Goal: Transaction & Acquisition: Purchase product/service

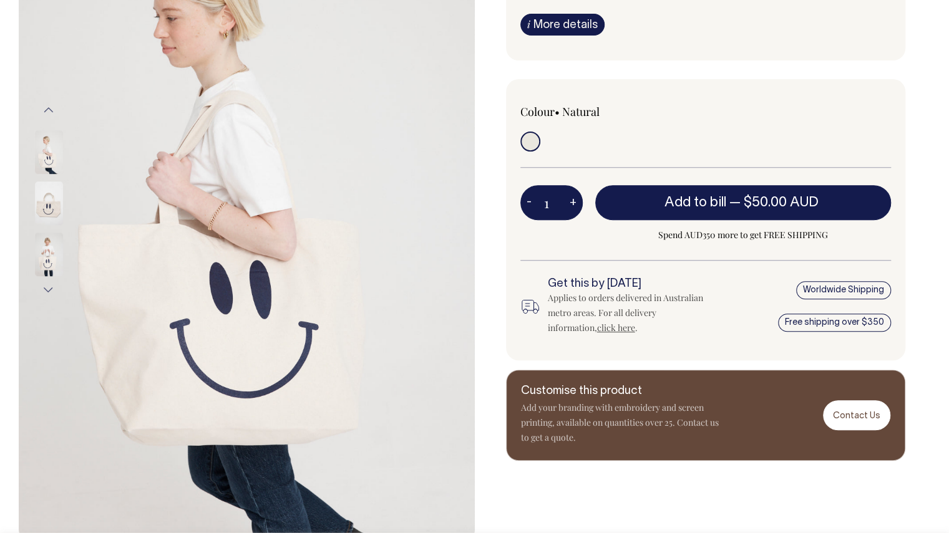
scroll to position [207, 0]
click at [52, 249] on img at bounding box center [49, 255] width 28 height 44
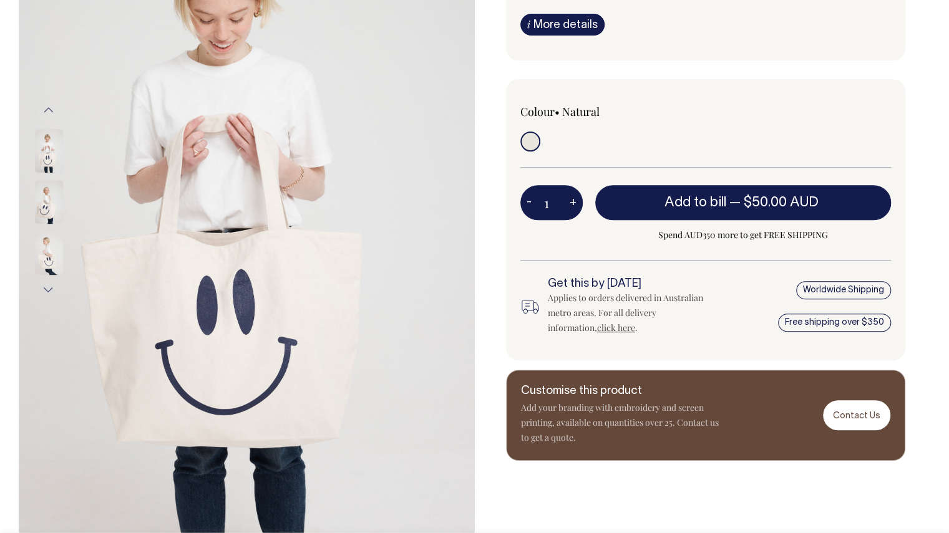
click at [52, 249] on img at bounding box center [49, 253] width 28 height 44
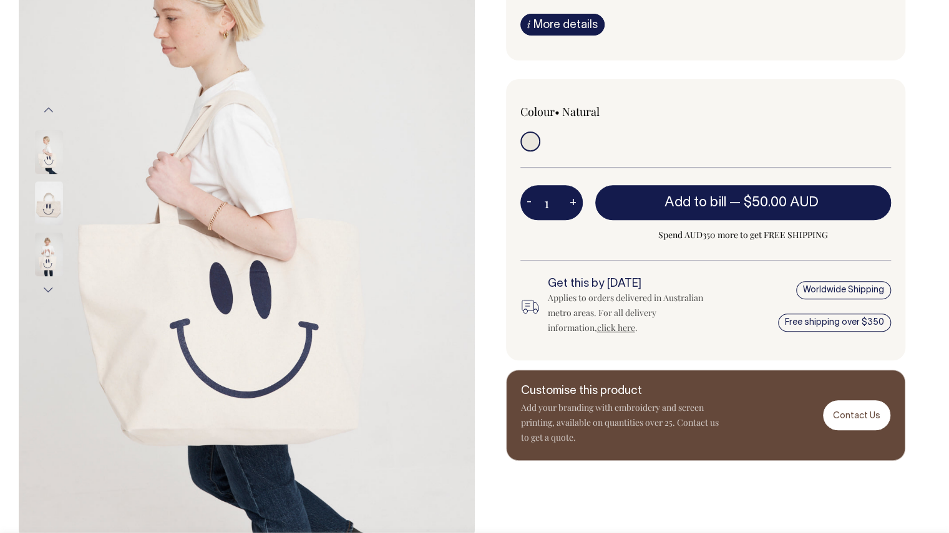
click at [48, 290] on button "Next" at bounding box center [48, 290] width 19 height 28
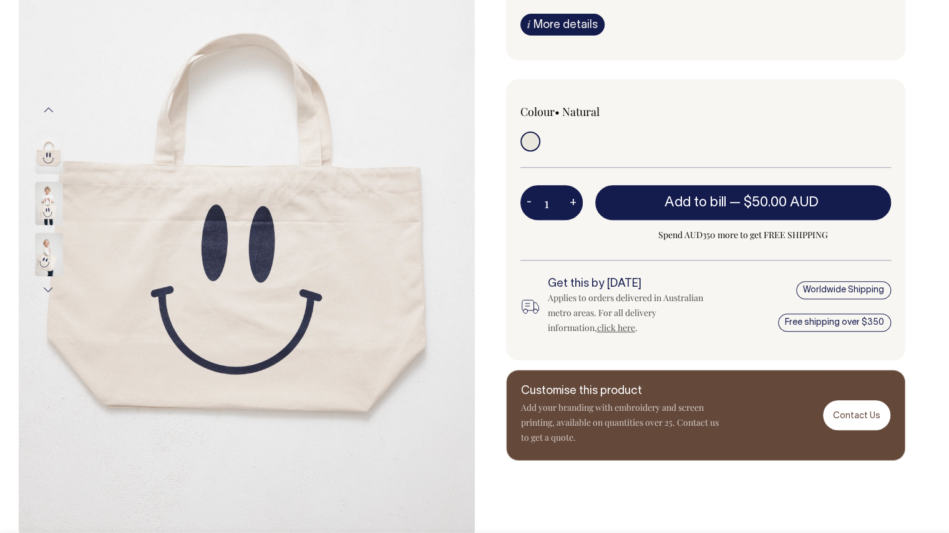
click at [48, 290] on button "Next" at bounding box center [48, 290] width 19 height 28
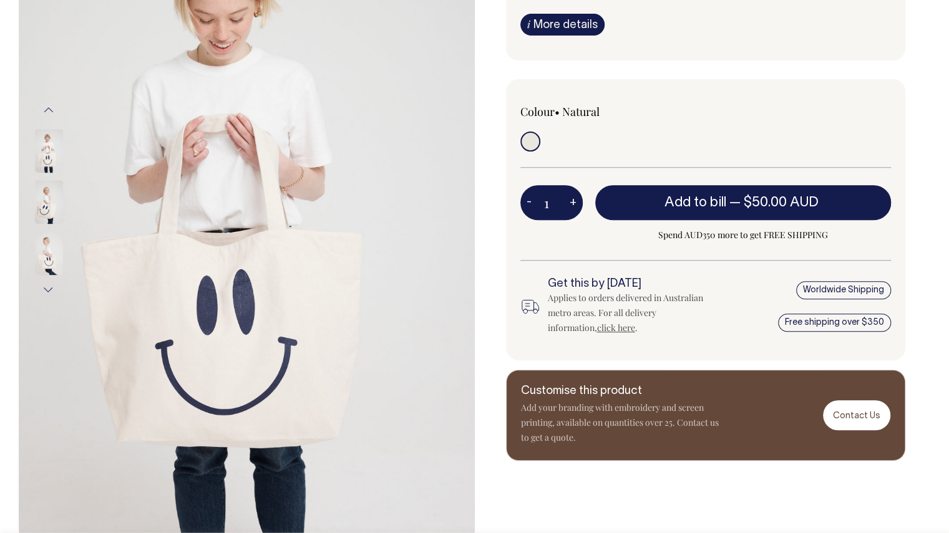
click at [48, 290] on button "Next" at bounding box center [48, 290] width 19 height 28
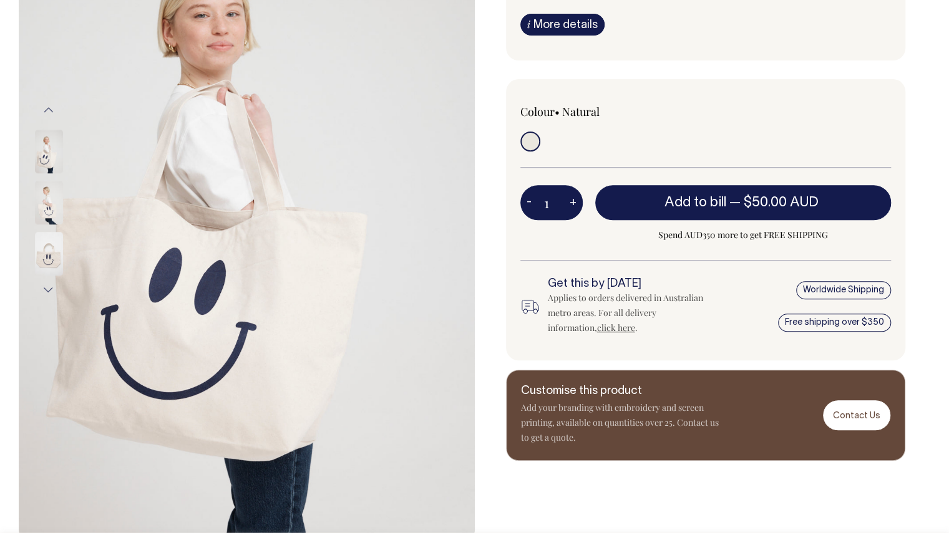
click at [48, 290] on button "Next" at bounding box center [48, 290] width 19 height 28
click at [50, 112] on button "Previous" at bounding box center [48, 110] width 19 height 28
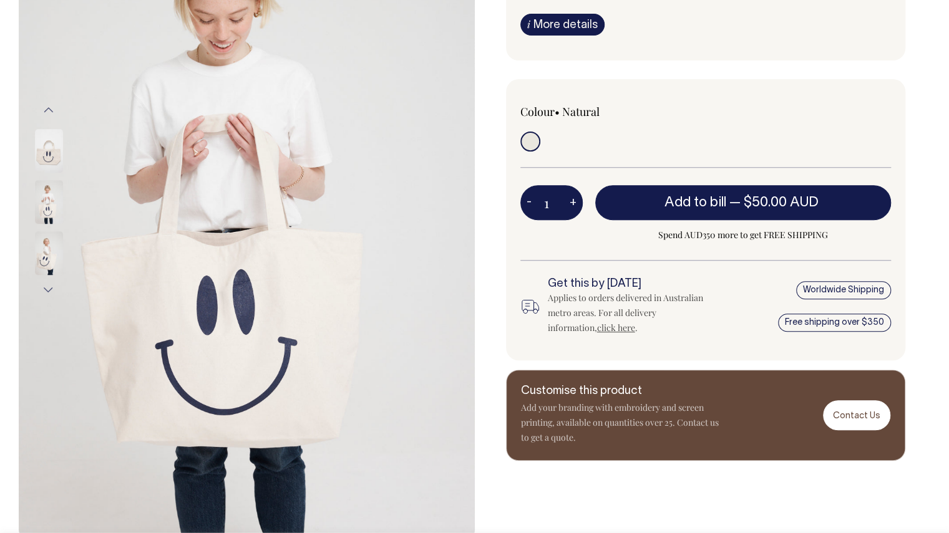
click at [50, 112] on button "Previous" at bounding box center [48, 110] width 19 height 28
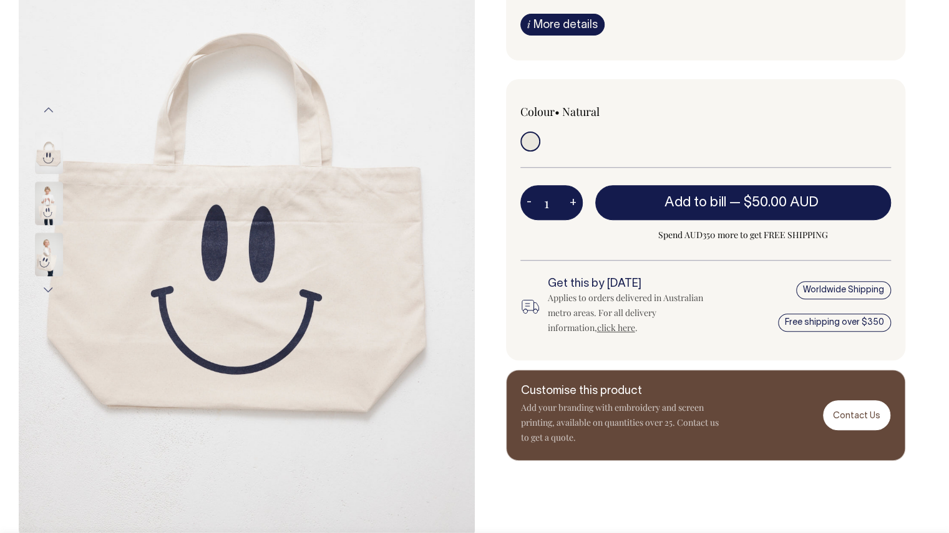
click at [50, 112] on button "Previous" at bounding box center [48, 110] width 19 height 28
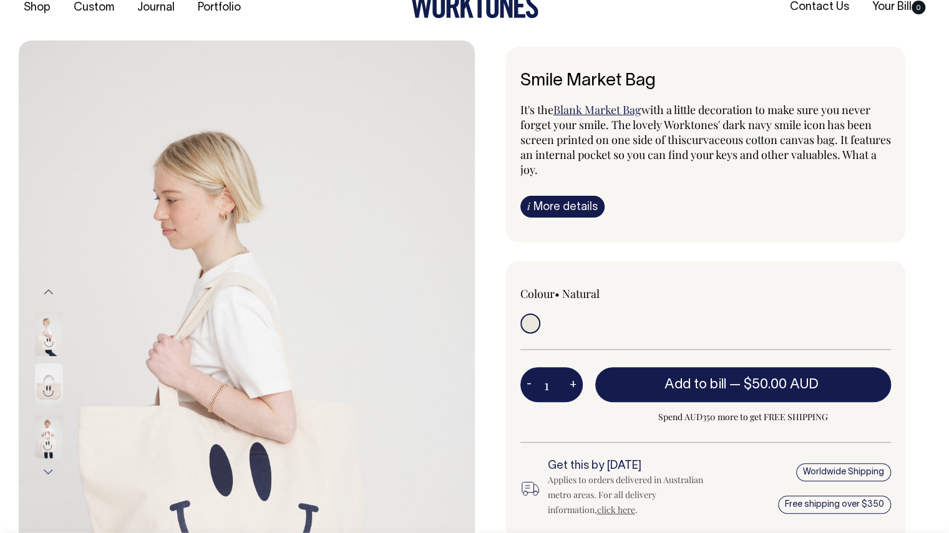
scroll to position [24, 0]
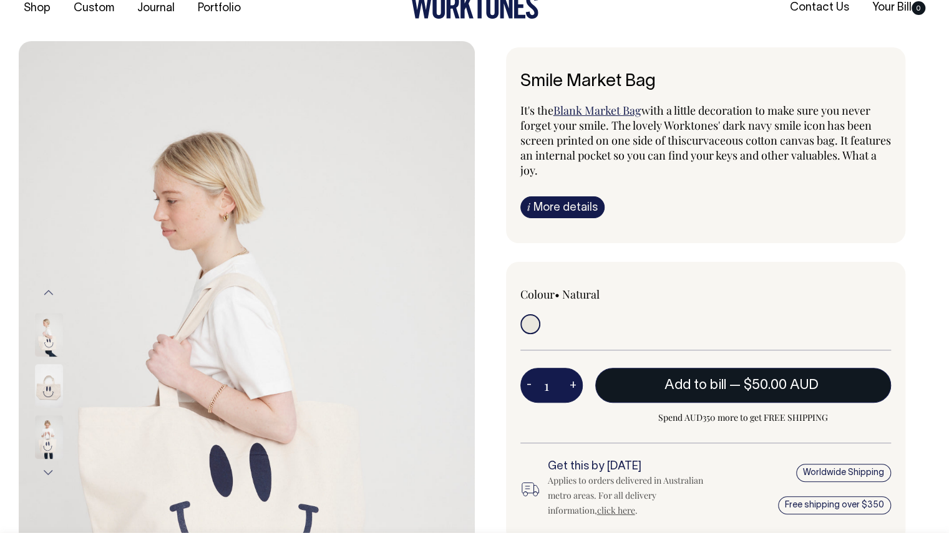
click at [723, 380] on span "Add to bill" at bounding box center [694, 385] width 61 height 12
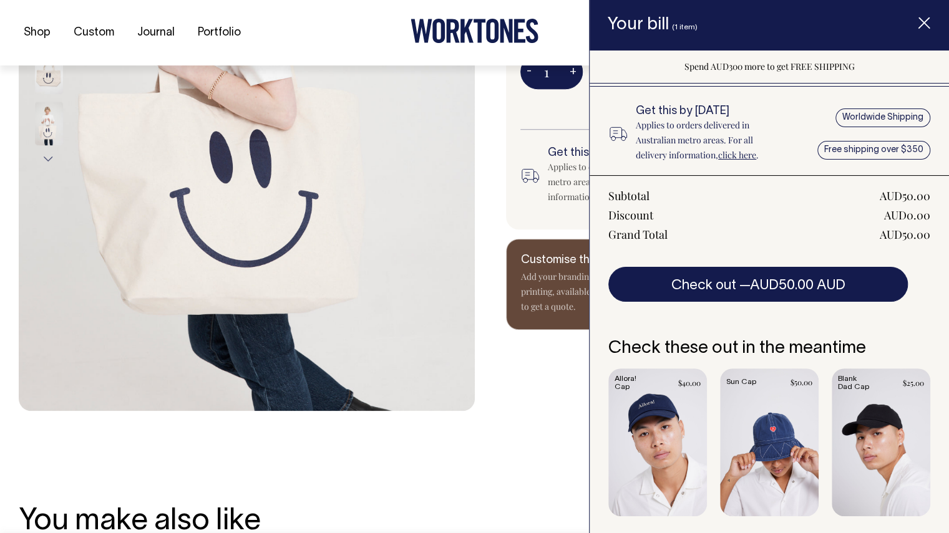
scroll to position [337, 0]
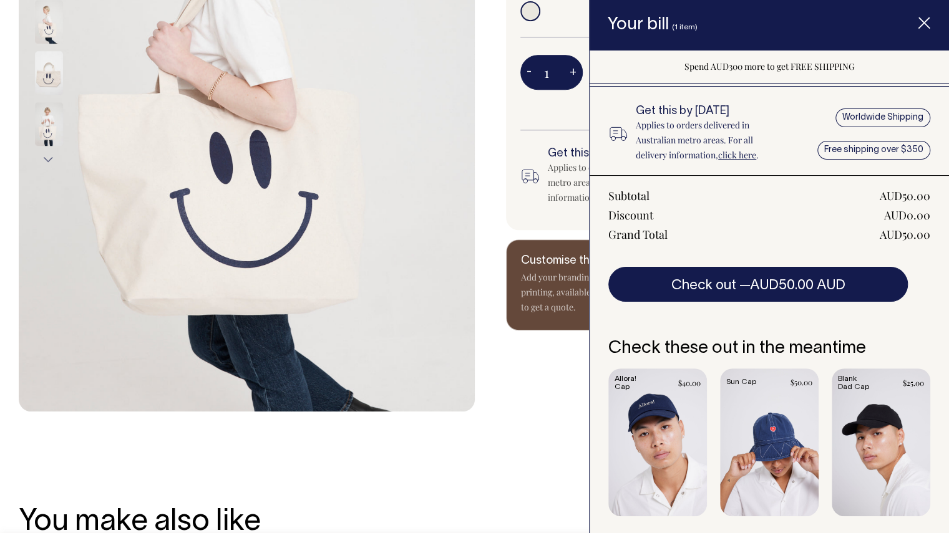
click at [922, 23] on line "Item added to your cart" at bounding box center [924, 23] width 10 height 10
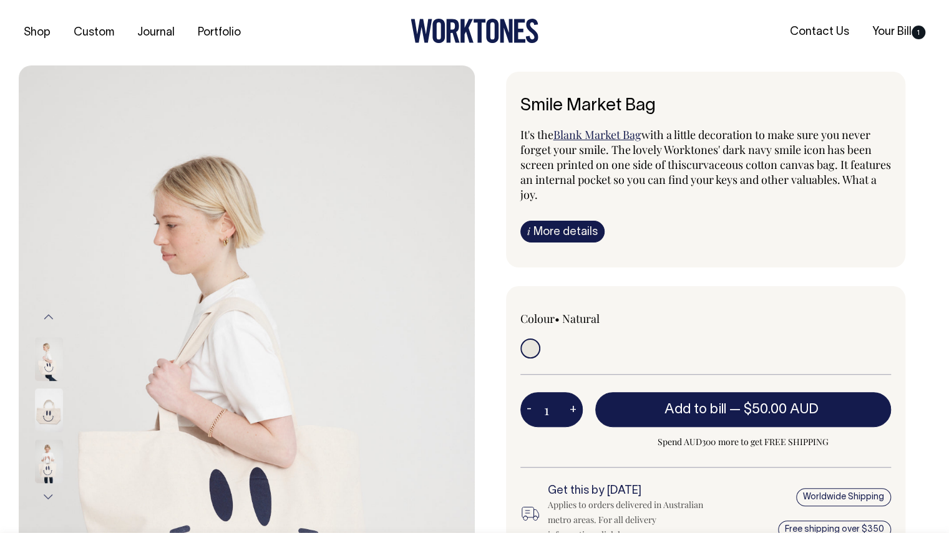
scroll to position [0, 0]
click at [607, 135] on link "Blank Market Bag" at bounding box center [597, 134] width 88 height 15
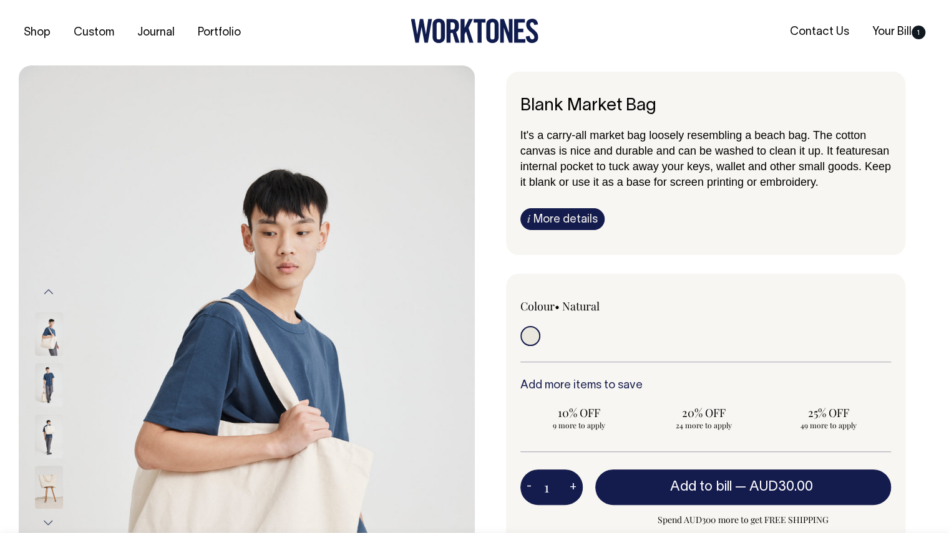
click at [47, 518] on button "Next" at bounding box center [48, 523] width 19 height 28
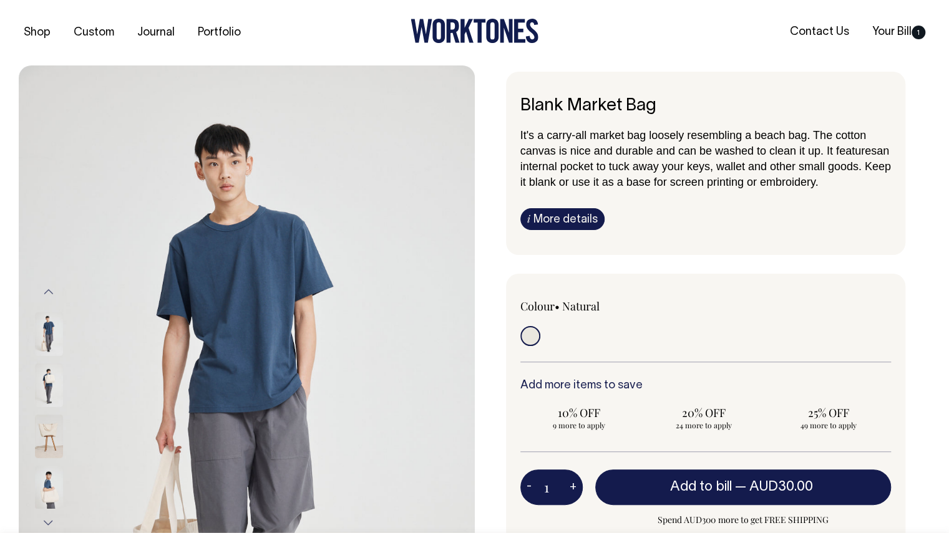
click at [47, 518] on button "Next" at bounding box center [48, 523] width 19 height 28
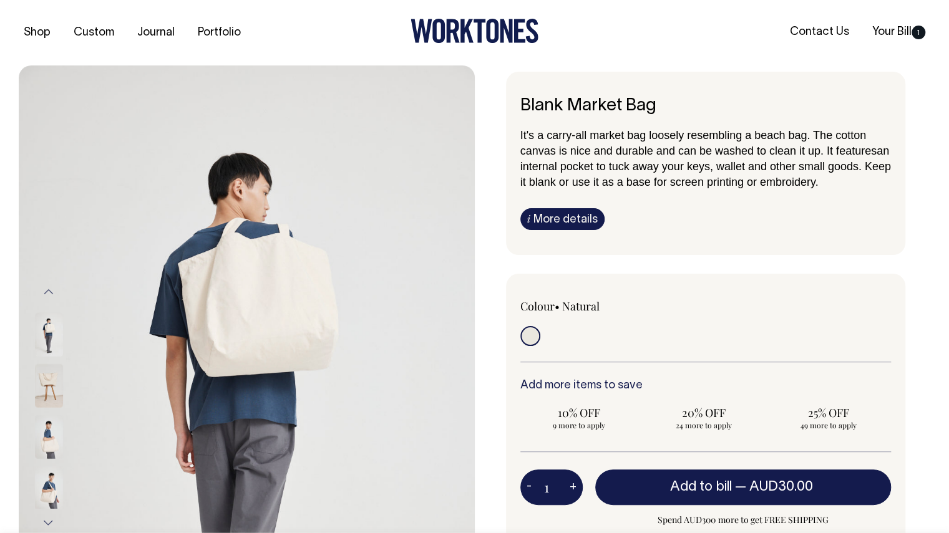
click at [47, 518] on button "Next" at bounding box center [48, 523] width 19 height 28
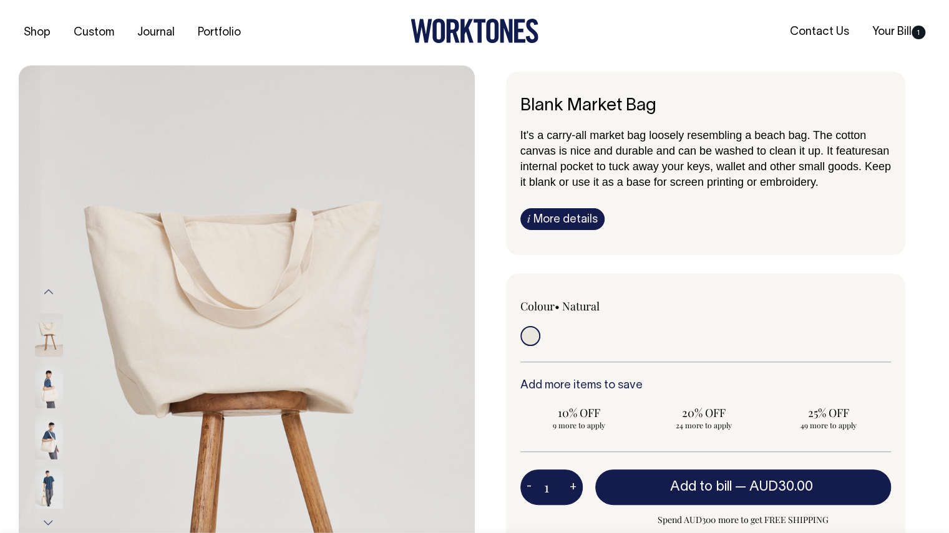
click at [47, 518] on button "Next" at bounding box center [48, 523] width 19 height 28
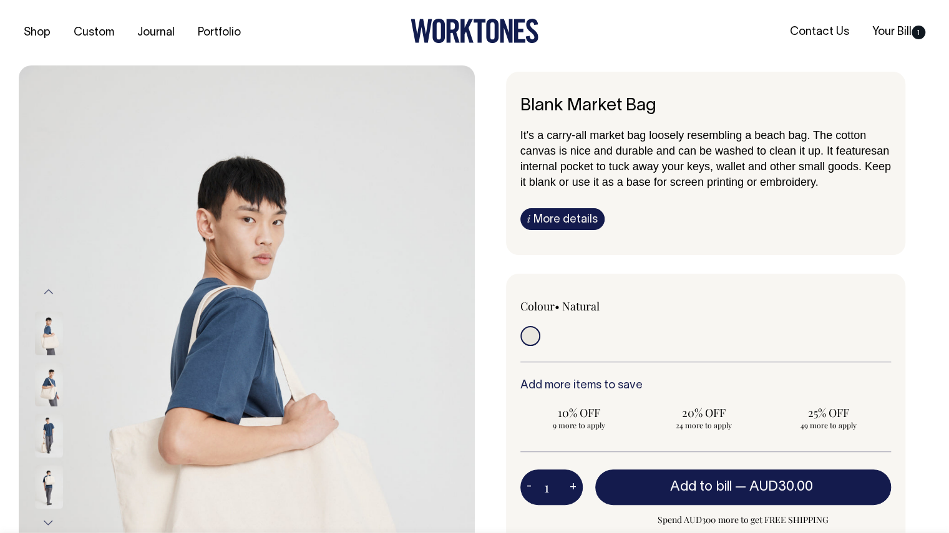
click at [47, 518] on button "Next" at bounding box center [48, 523] width 19 height 28
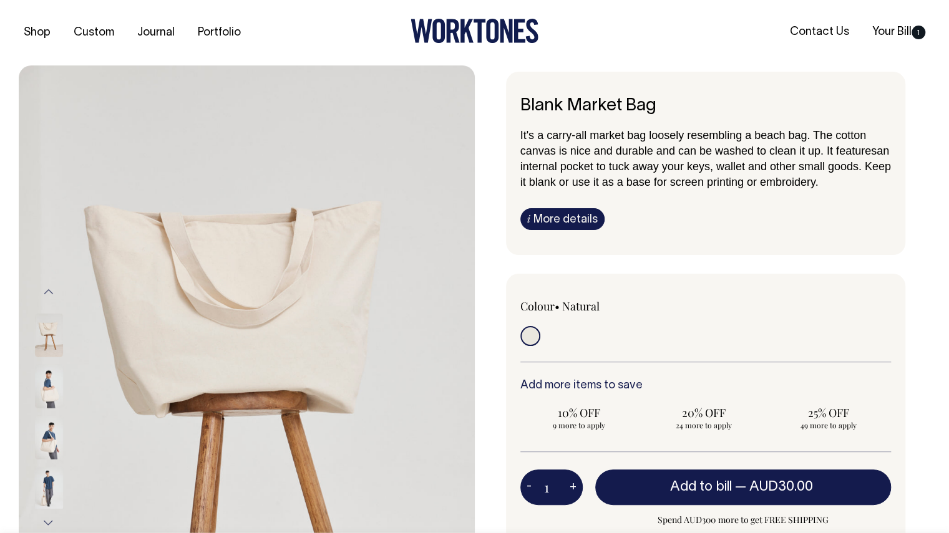
drag, startPoint x: 745, startPoint y: 205, endPoint x: 750, endPoint y: 189, distance: 17.2
click at [750, 189] on div "It's a carry-all market bag loosely resembling a beach bag. The cotton canvas i…" at bounding box center [705, 178] width 371 height 103
click at [563, 230] on div "Blank Market Bag It's a carry-all market bag loosely resembling a beach bag. Th…" at bounding box center [706, 163] width 400 height 183
click at [548, 223] on link "i More details" at bounding box center [562, 219] width 84 height 22
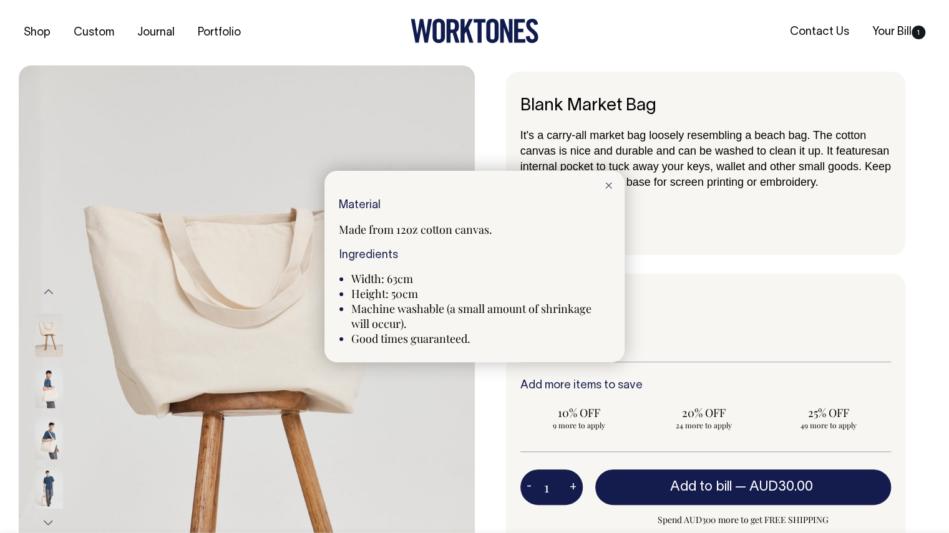
click at [721, 322] on div at bounding box center [474, 266] width 949 height 533
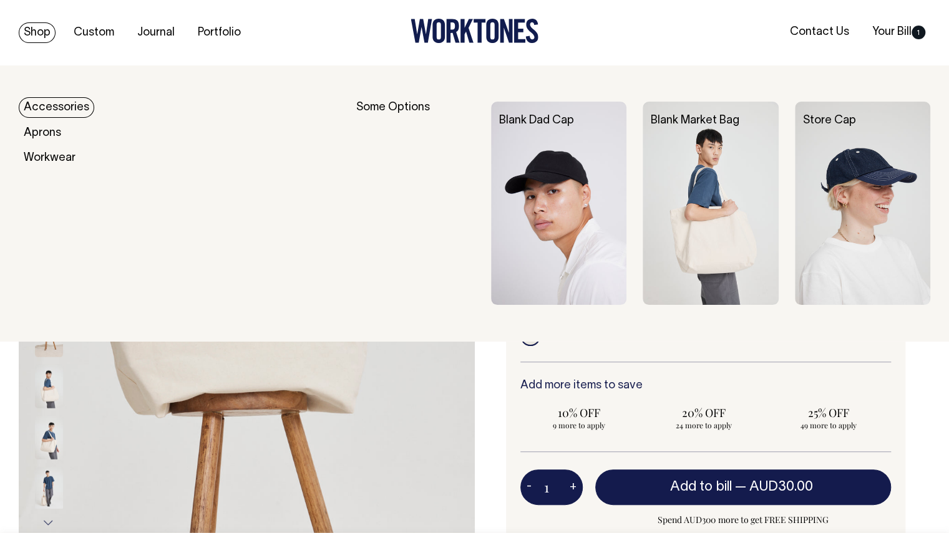
click at [36, 29] on link "Shop" at bounding box center [37, 32] width 37 height 21
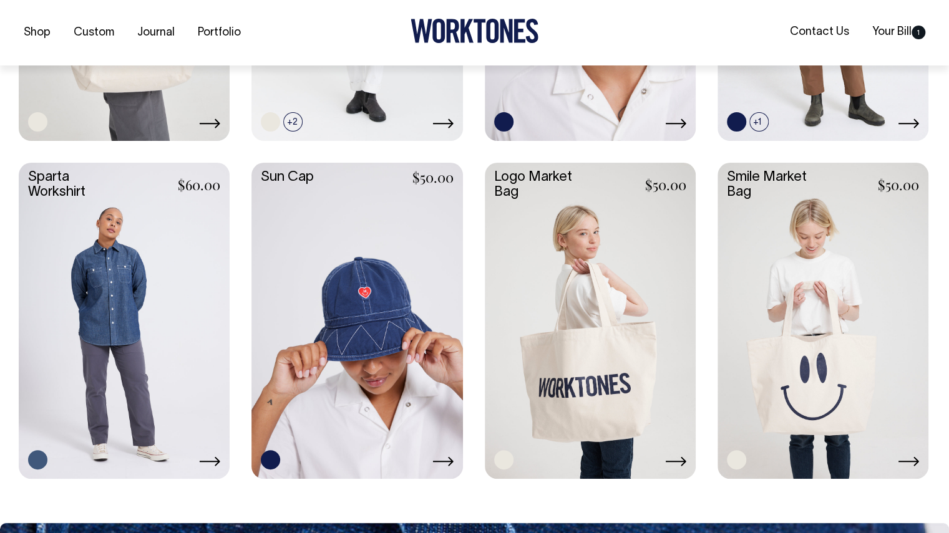
scroll to position [2132, 0]
